Goal: Task Accomplishment & Management: Manage account settings

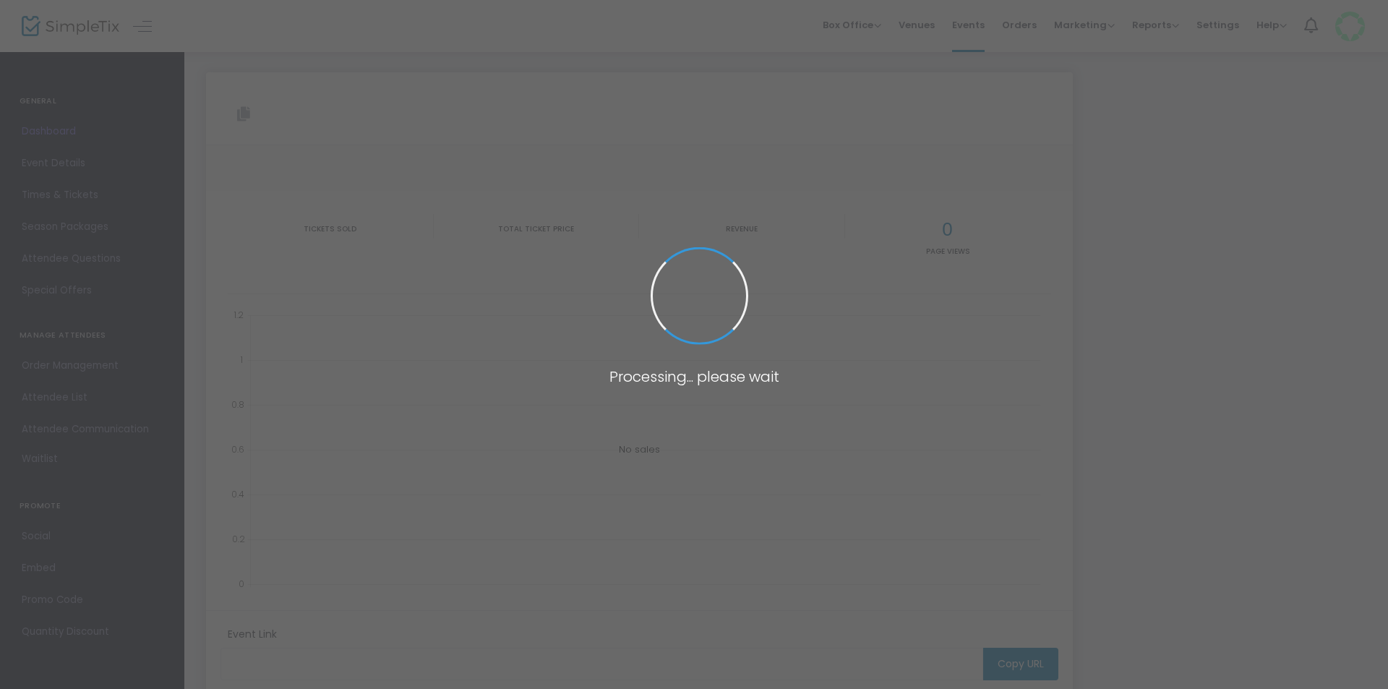
type input "[URL][DOMAIN_NAME]"
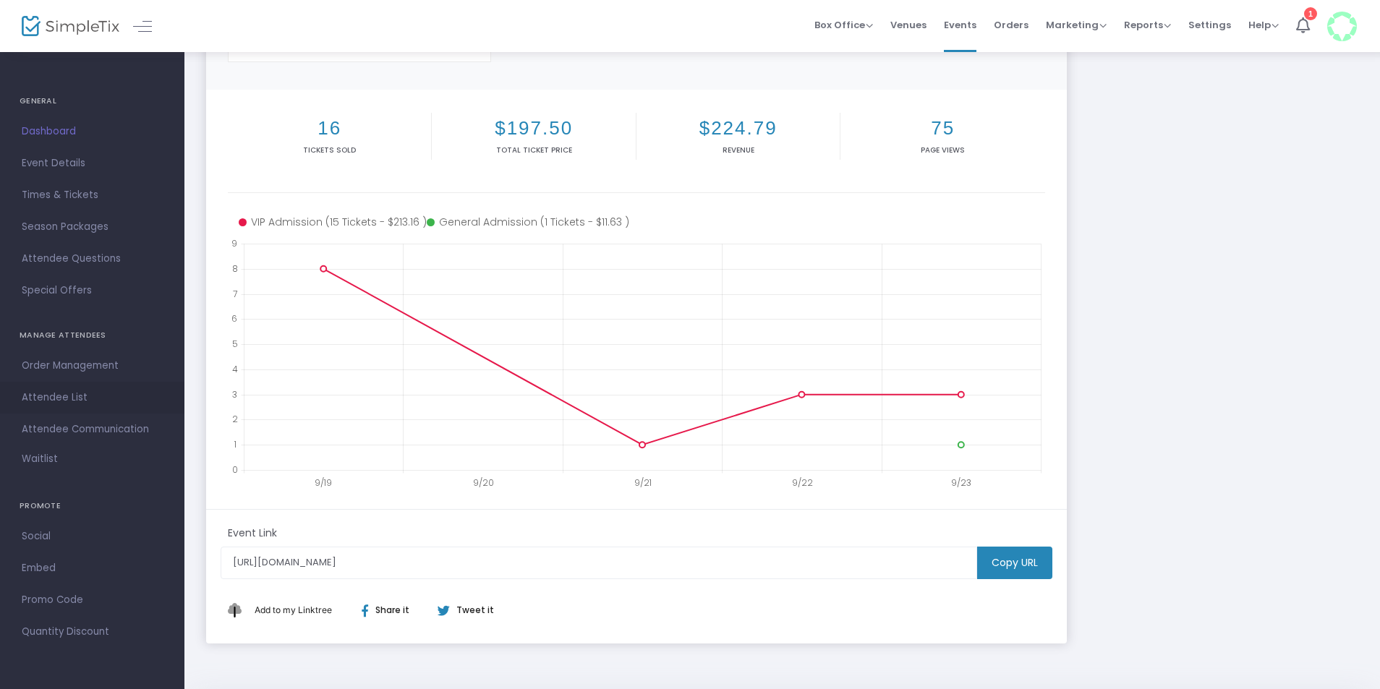
click at [58, 393] on span "Attendee List" at bounding box center [92, 397] width 141 height 19
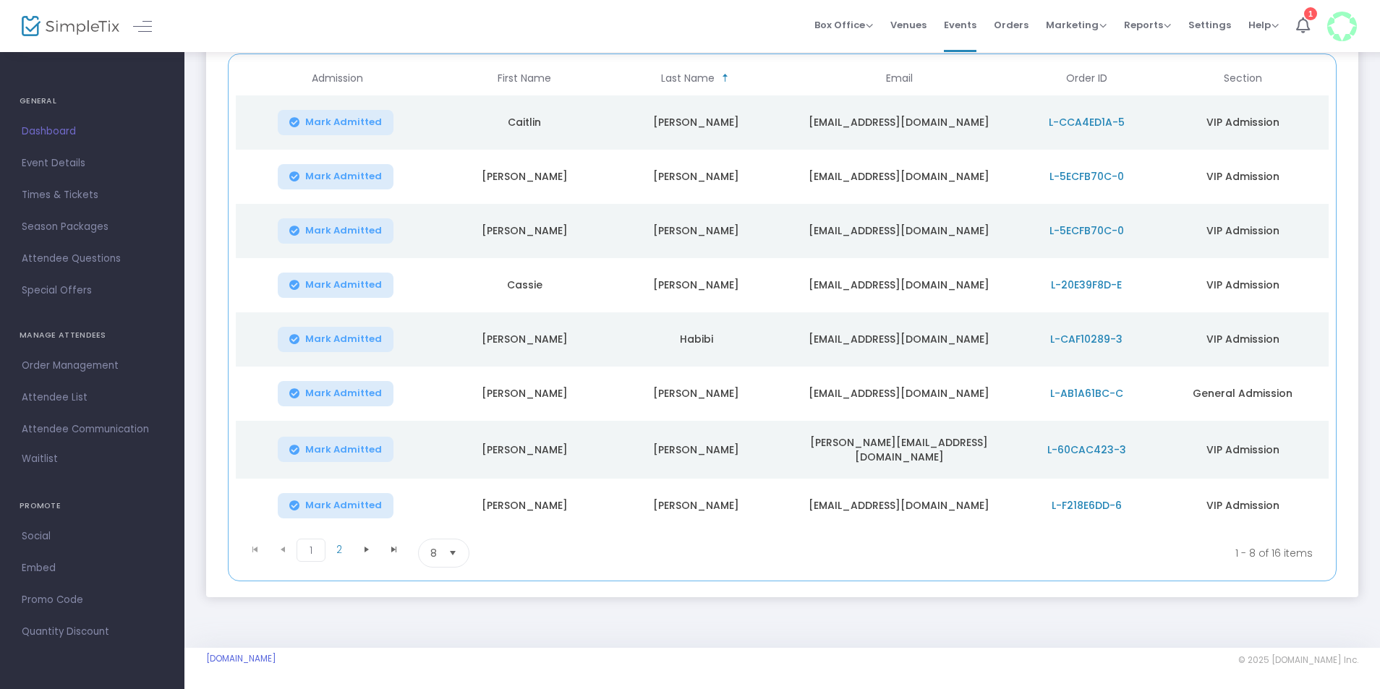
scroll to position [228, 0]
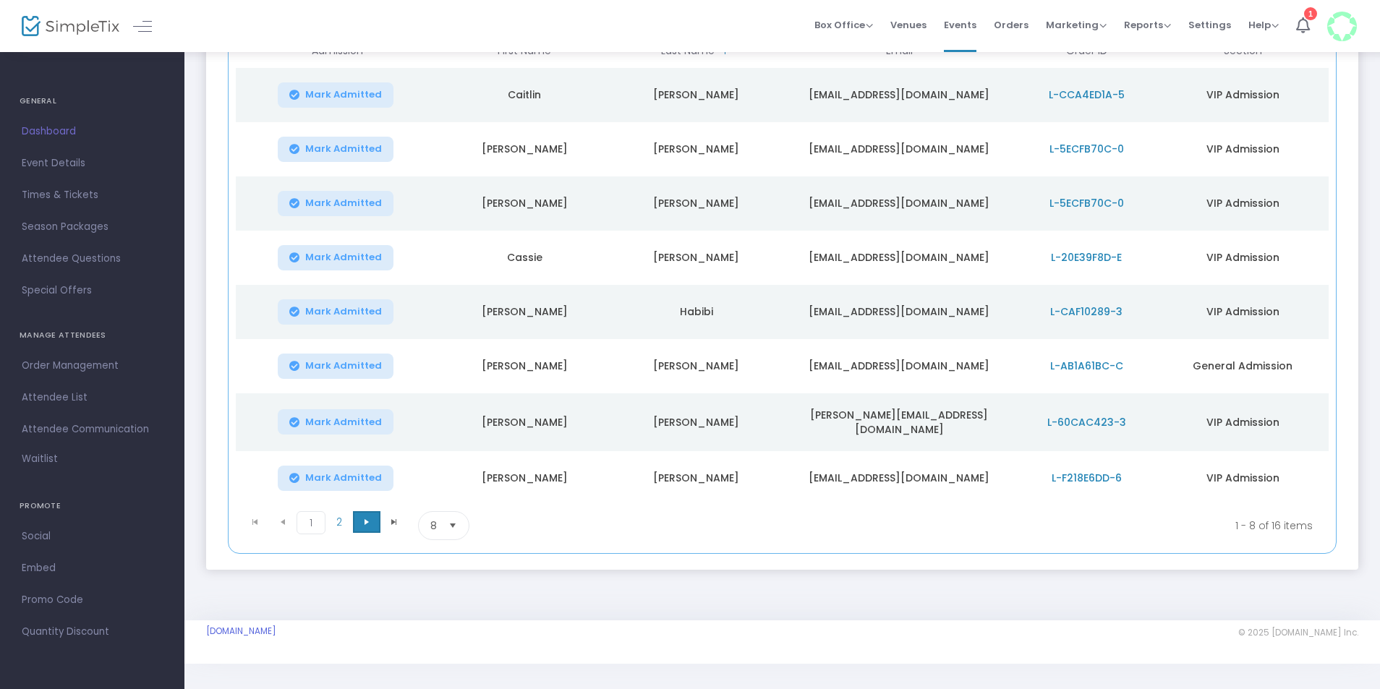
click at [366, 523] on span "Go to the next page" at bounding box center [367, 522] width 12 height 12
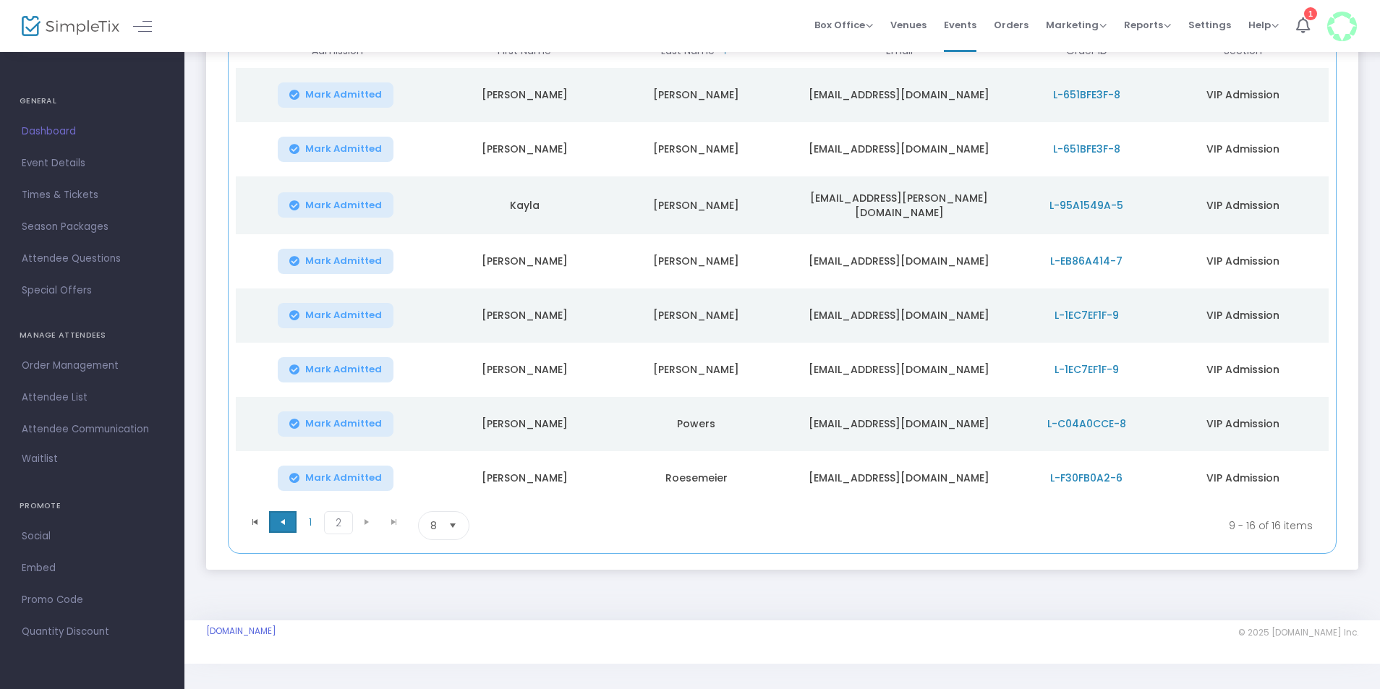
click at [288, 516] on span "Go to the previous page" at bounding box center [283, 522] width 12 height 12
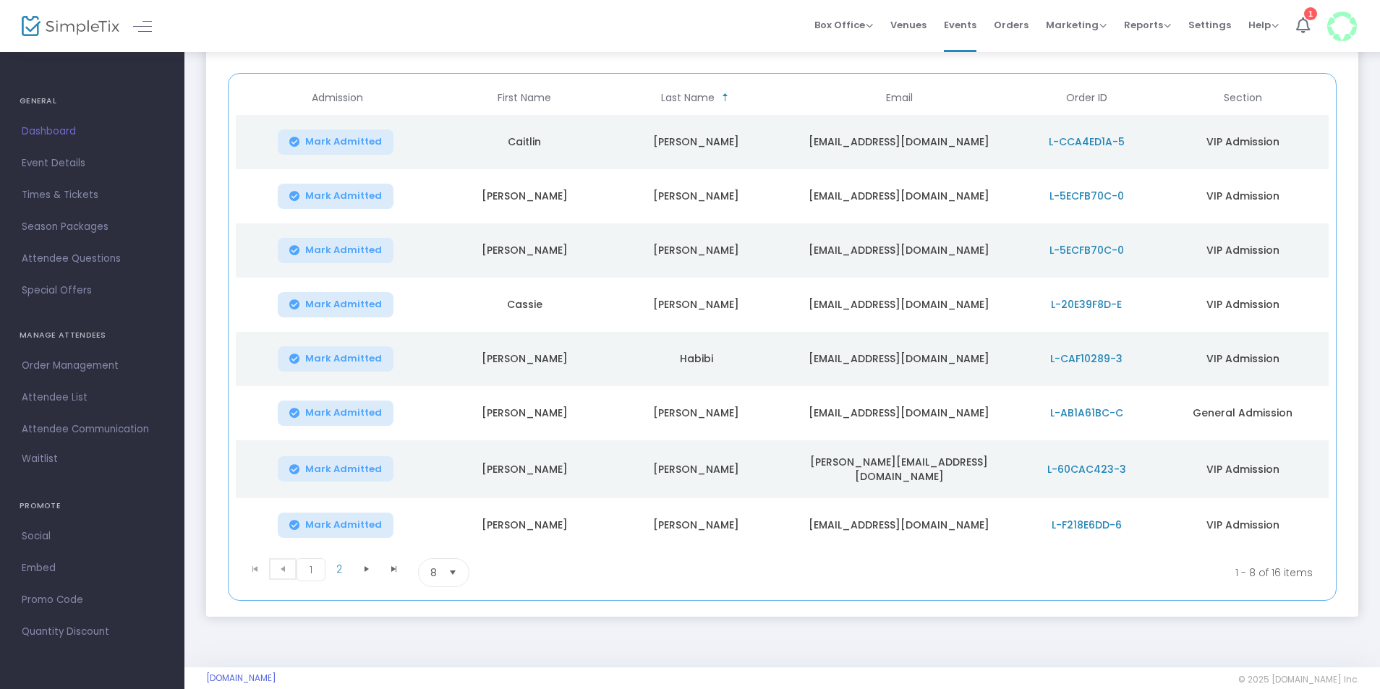
scroll to position [155, 0]
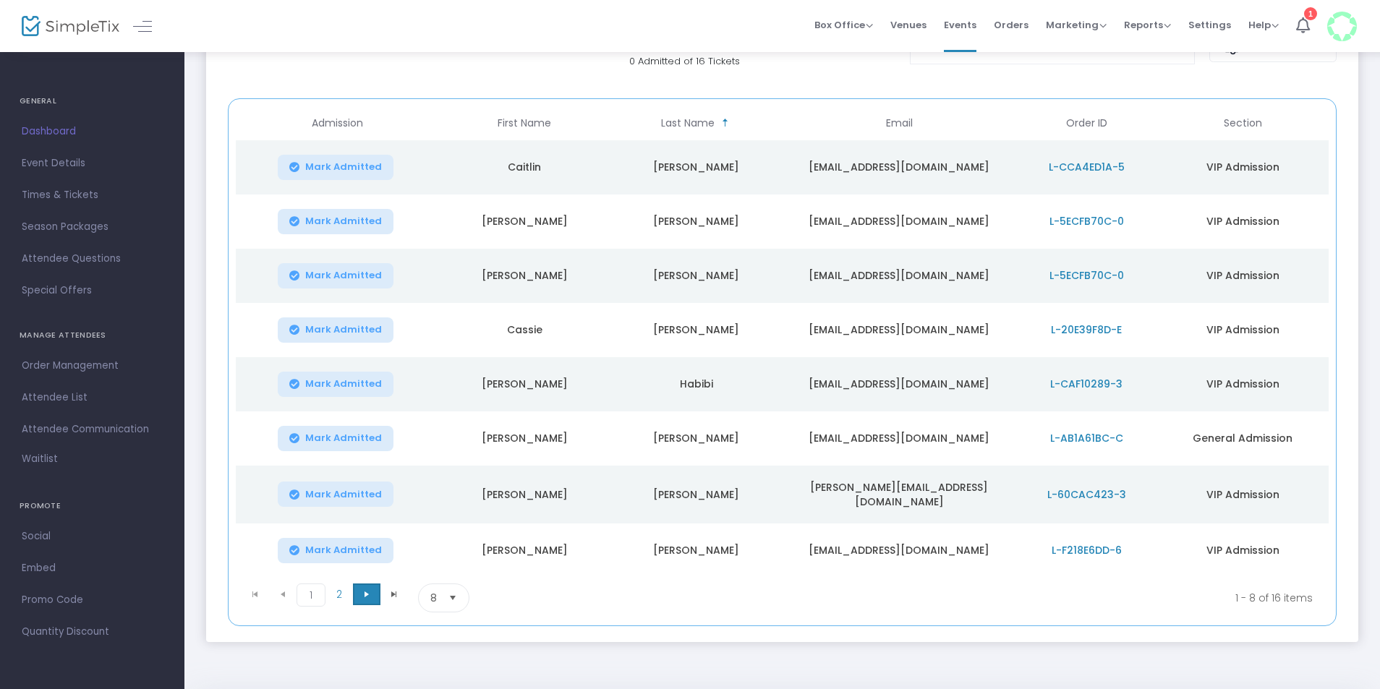
click at [365, 589] on span "Go to the next page" at bounding box center [367, 595] width 12 height 12
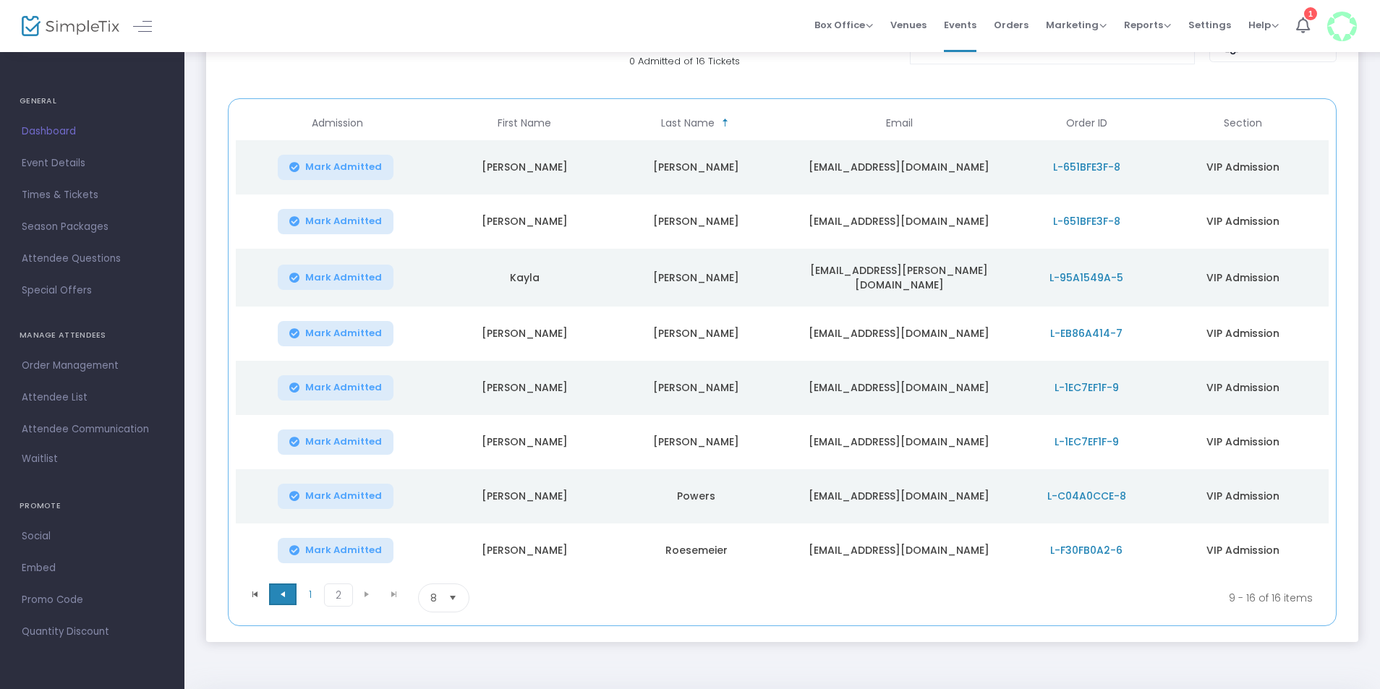
click at [287, 597] on span at bounding box center [282, 595] width 27 height 22
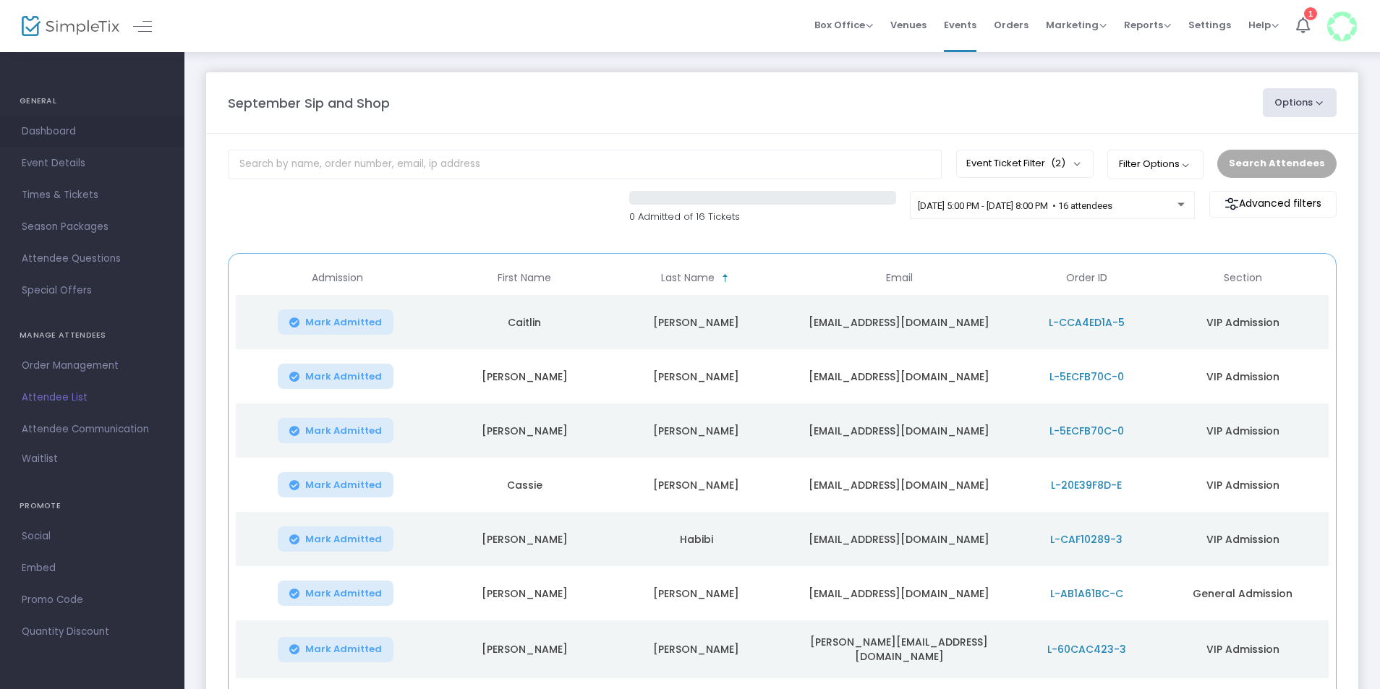
click at [39, 132] on span "Dashboard" at bounding box center [92, 131] width 141 height 19
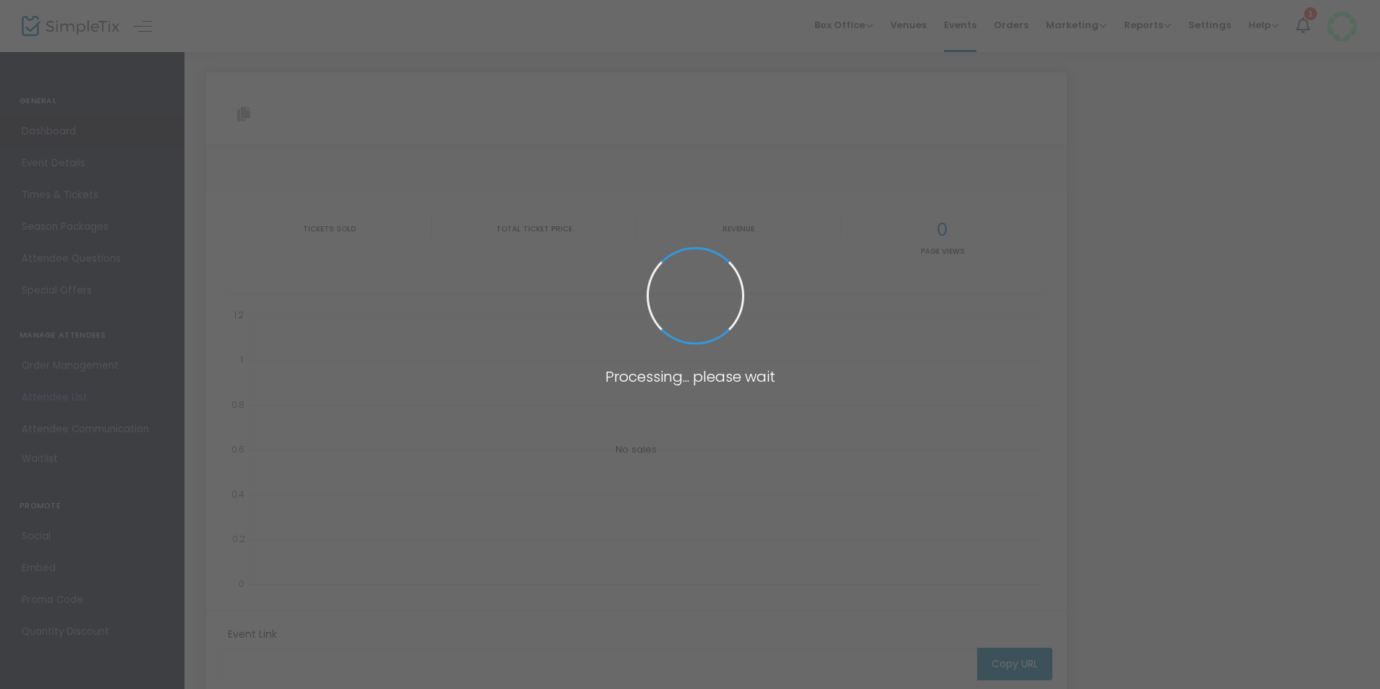
type input "[URL][DOMAIN_NAME]"
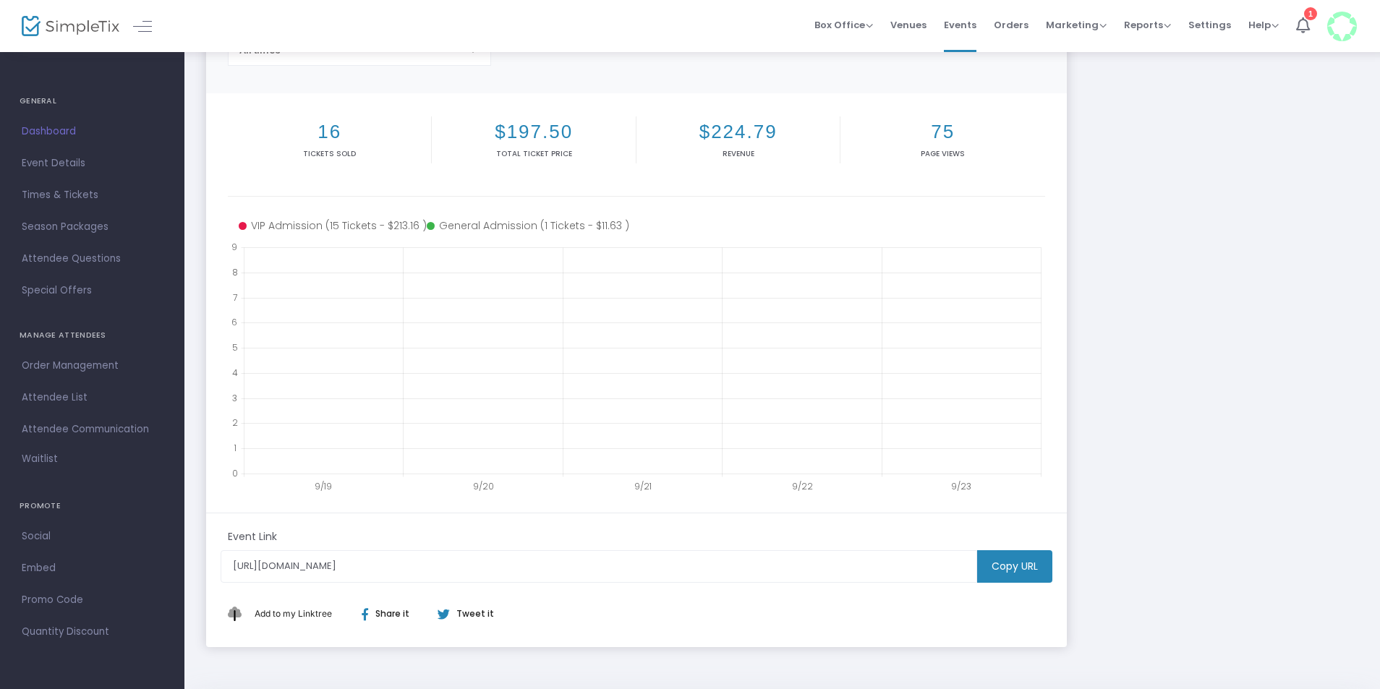
scroll to position [72, 0]
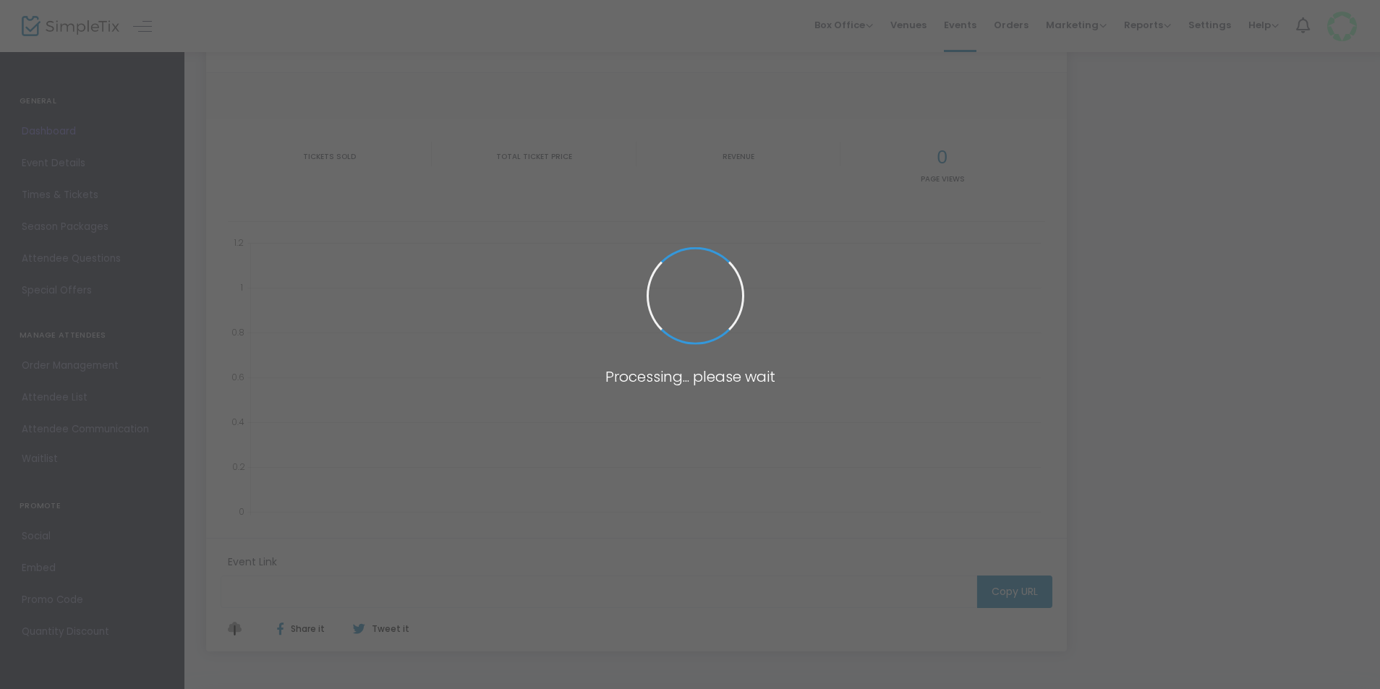
type input "[URL][DOMAIN_NAME]"
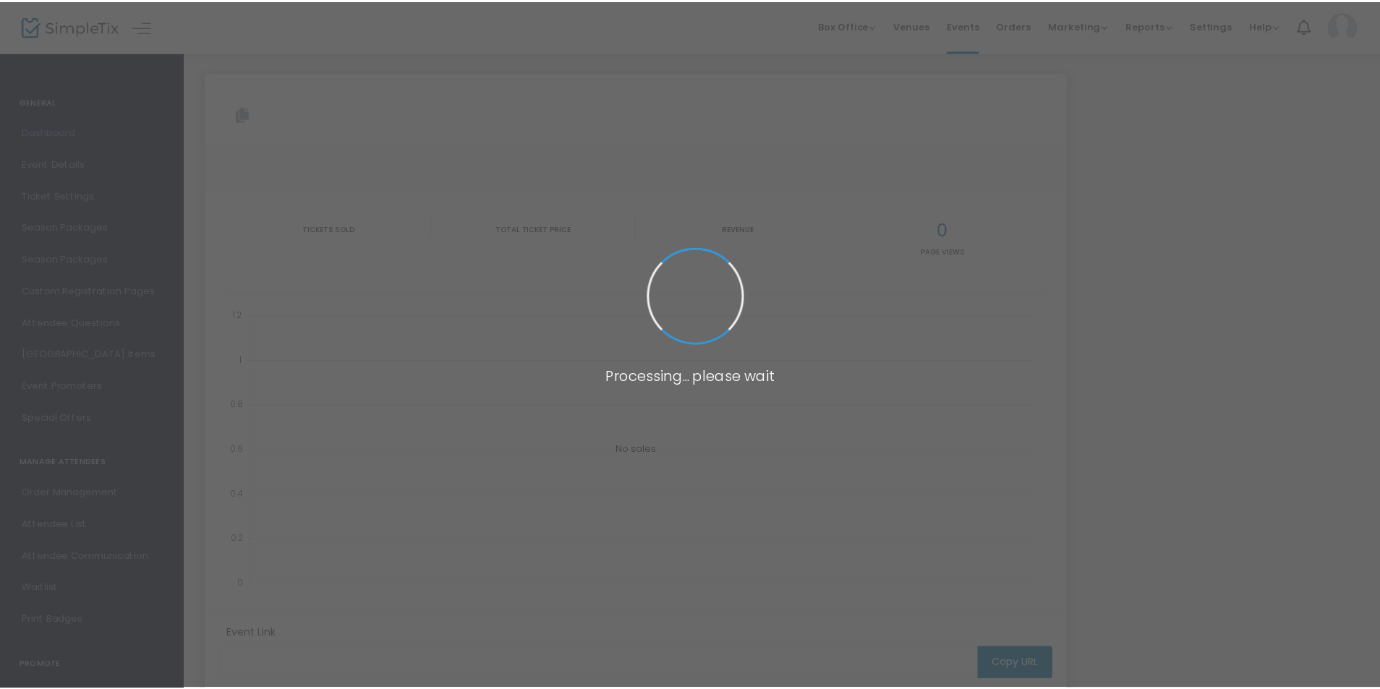
scroll to position [72, 0]
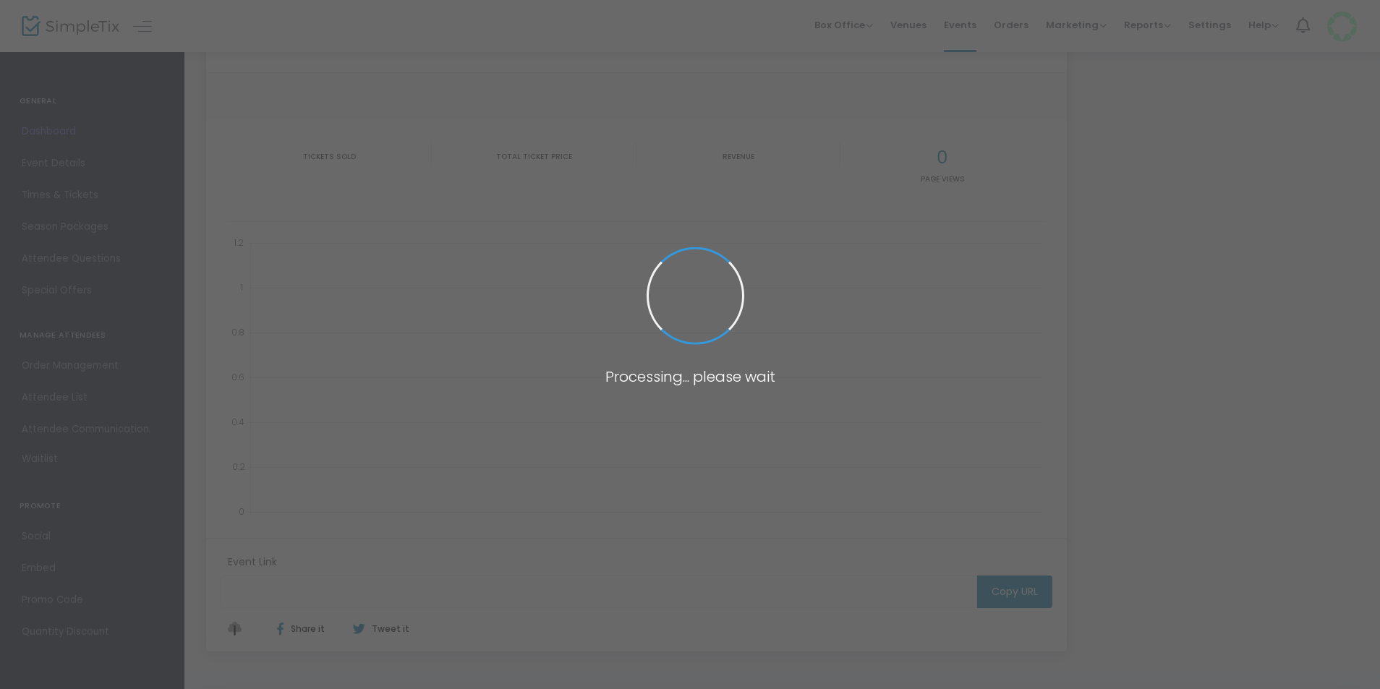
type input "[URL][DOMAIN_NAME]"
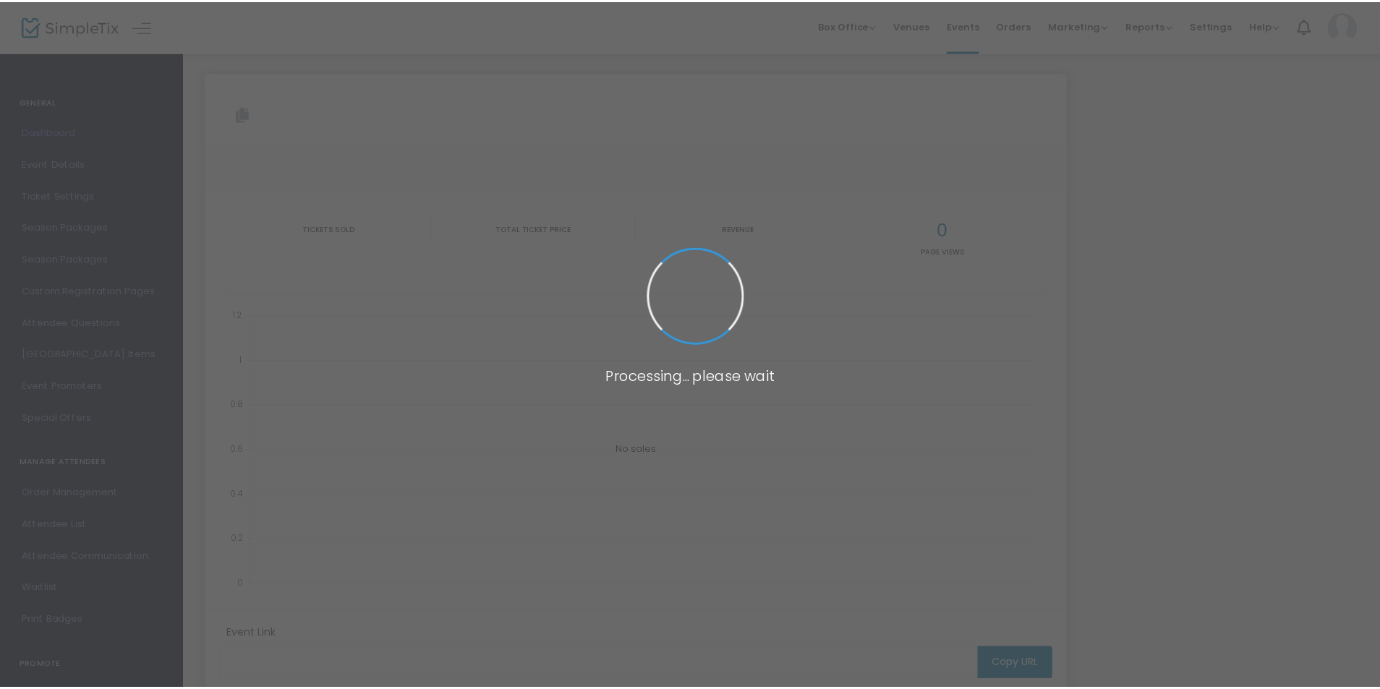
scroll to position [72, 0]
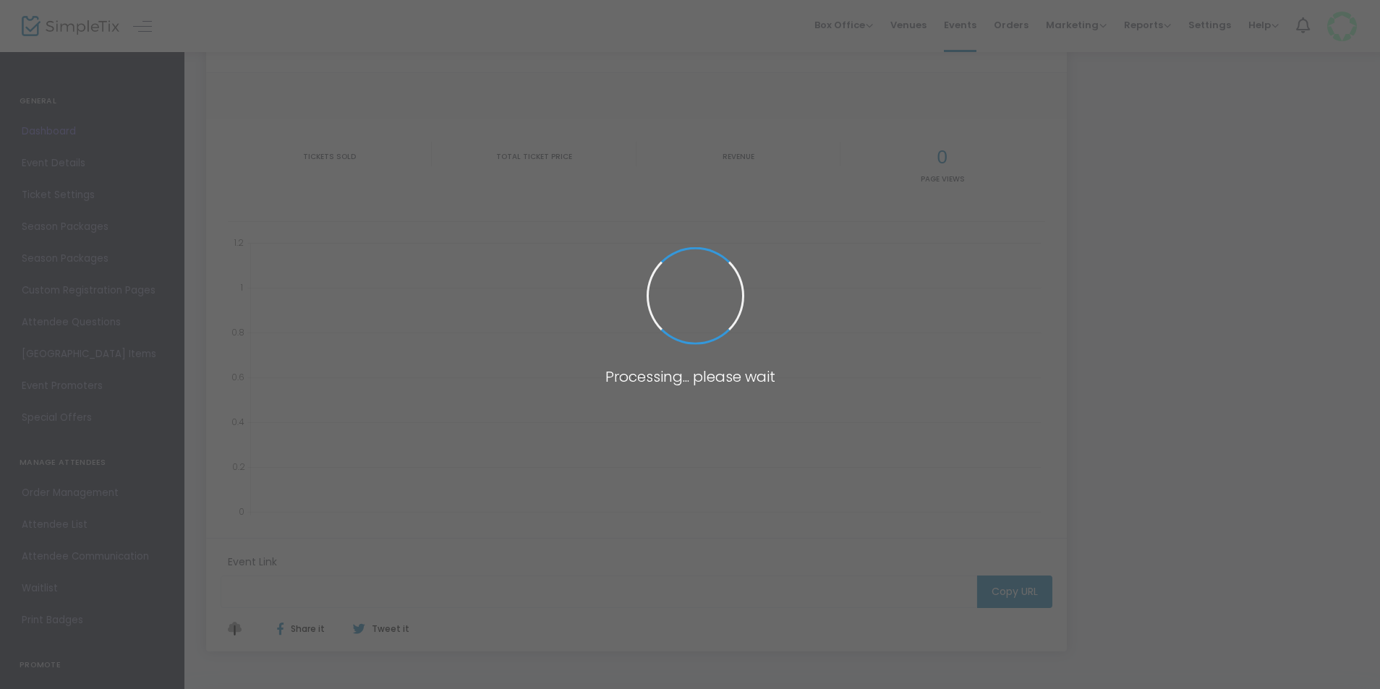
type input "[URL][DOMAIN_NAME]"
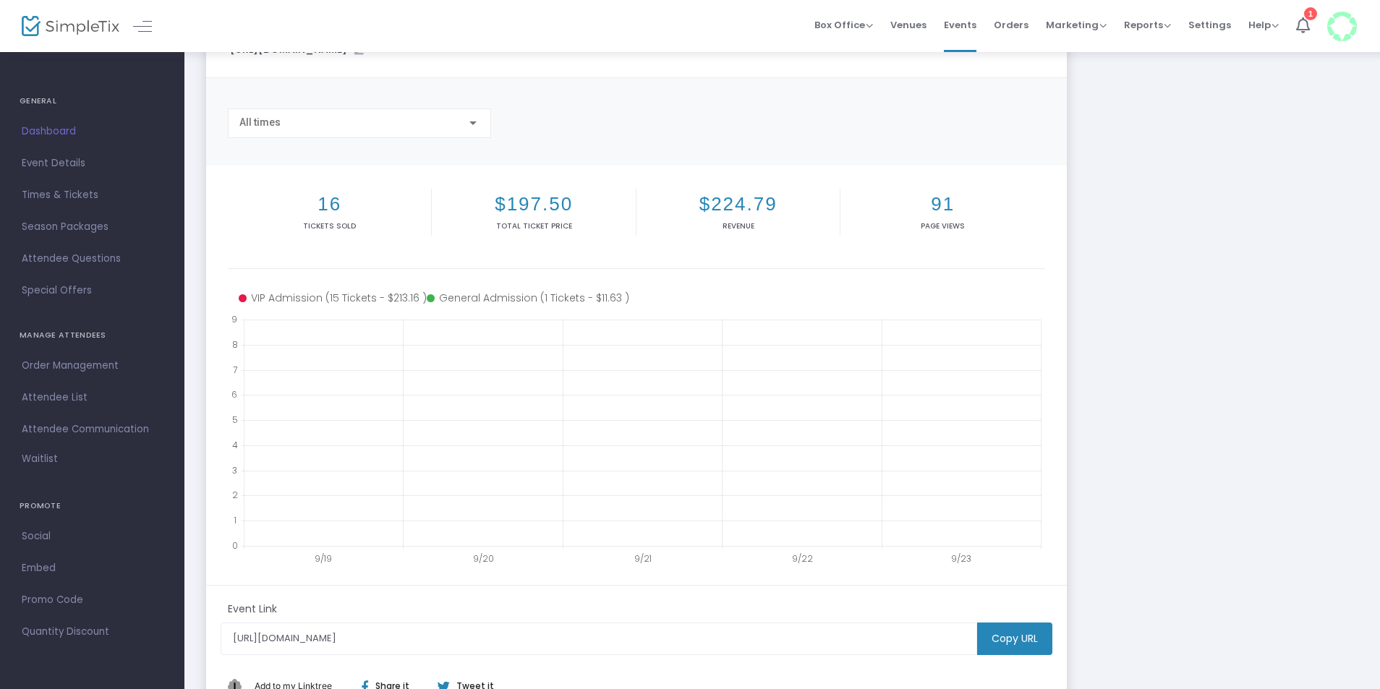
scroll to position [145, 0]
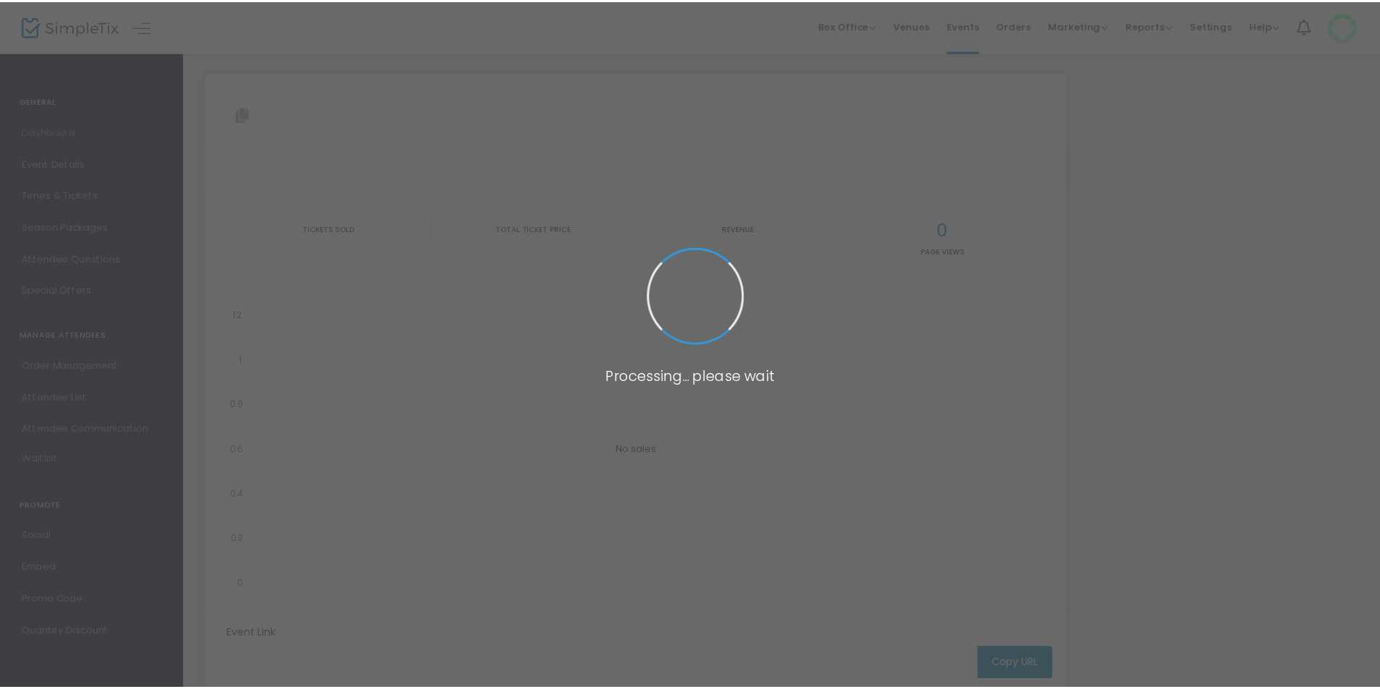
scroll to position [145, 0]
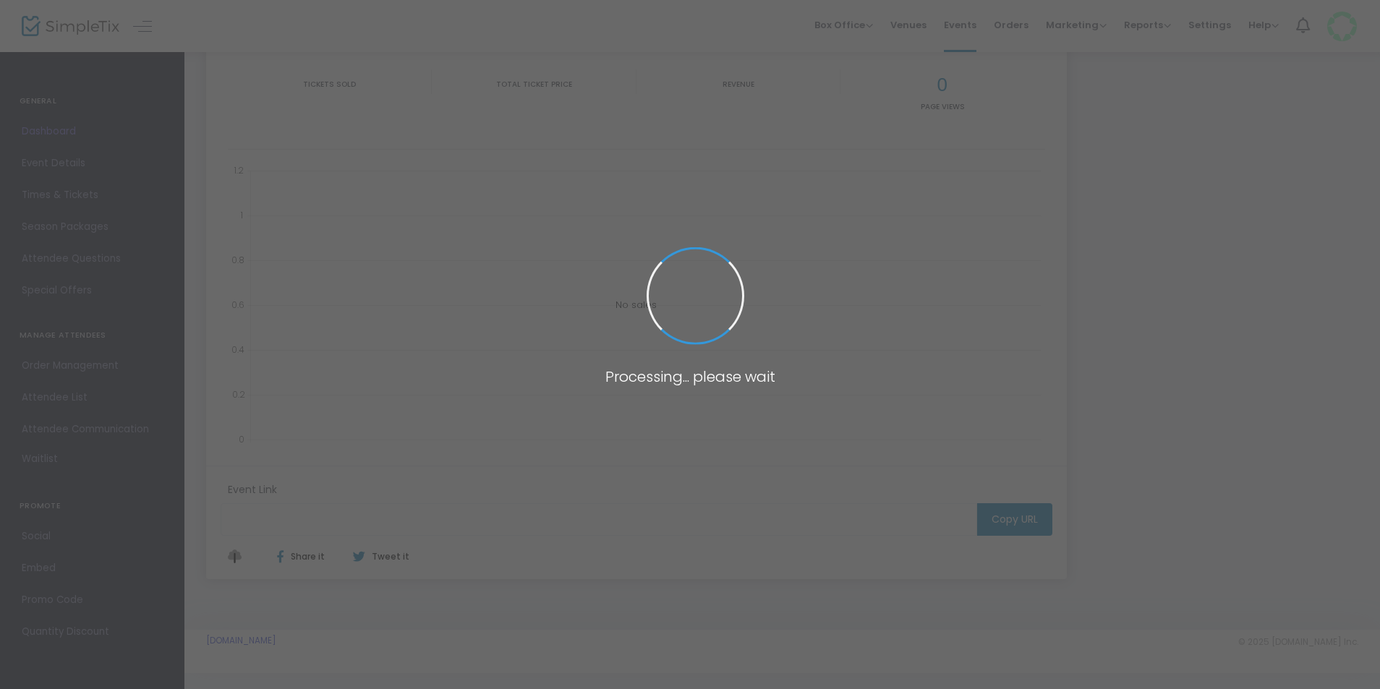
type input "[URL][DOMAIN_NAME]"
